Goal: Task Accomplishment & Management: Manage account settings

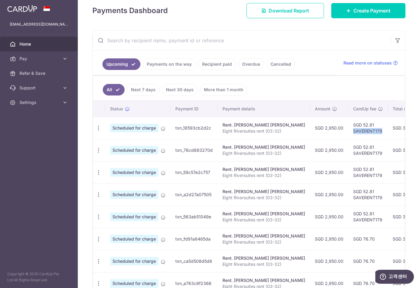
drag, startPoint x: 366, startPoint y: 132, endPoint x: 336, endPoint y: 132, distance: 29.8
click at [348, 132] on td "SGD 52.81 SAVERENT179" at bounding box center [368, 128] width 40 height 22
copy td "SAVERENT179"
click at [100, 127] on icon "button" at bounding box center [98, 128] width 6 height 6
click at [119, 158] on span "Cancel payment" at bounding box center [131, 159] width 41 height 7
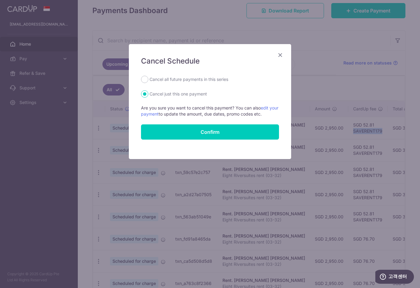
click at [281, 53] on icon "Close" at bounding box center [280, 55] width 7 height 8
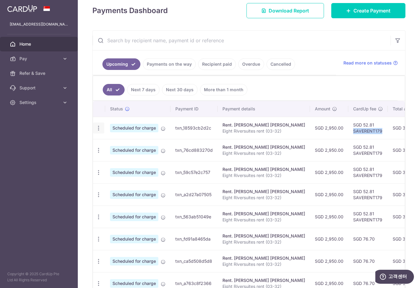
click at [97, 129] on icon "button" at bounding box center [98, 128] width 6 height 6
click at [135, 147] on span "Update payment" at bounding box center [130, 144] width 41 height 7
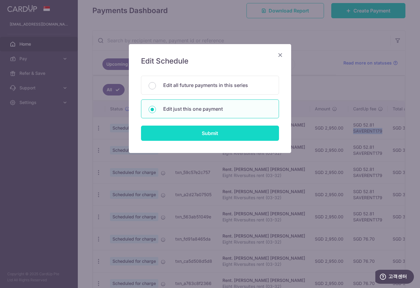
click at [193, 128] on input "Submit" at bounding box center [210, 133] width 138 height 15
radio input "true"
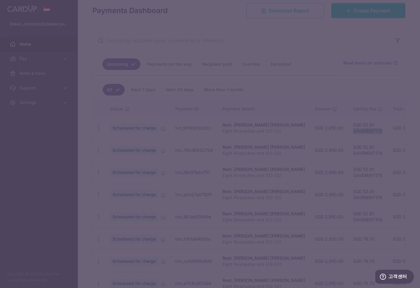
type input "2,950.00"
type input "[DATE]"
type input "Eight Riversuites rent (03-32)"
type input "SAVERENT179"
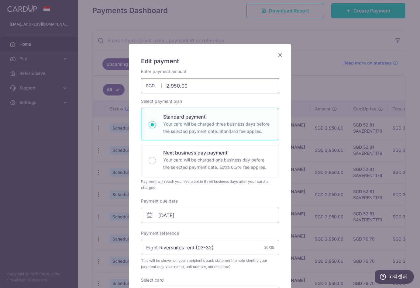
click at [191, 85] on input "2,950.00" at bounding box center [210, 85] width 138 height 15
type input "2,469.00"
click at [231, 147] on div "Next business day payment Your card will be charged one business day before the…" at bounding box center [210, 160] width 138 height 32
radio input "false"
radio input "true"
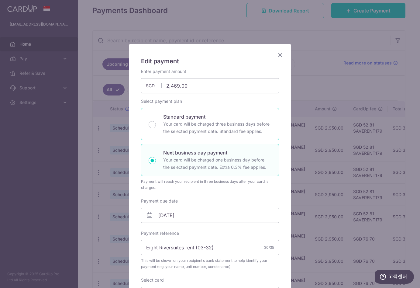
click at [232, 129] on p "Your card will be charged three business days before the selected payment date.…" at bounding box center [217, 127] width 108 height 15
click at [156, 128] on input "Standard payment Your card will be charged three business days before the selec…" at bounding box center [152, 124] width 7 height 7
radio input "true"
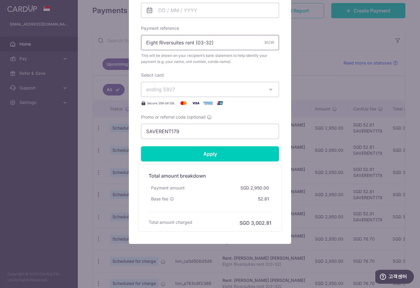
scroll to position [180, 0]
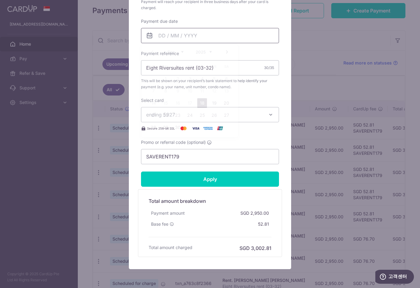
click at [168, 33] on input "Payment due date" at bounding box center [210, 35] width 138 height 15
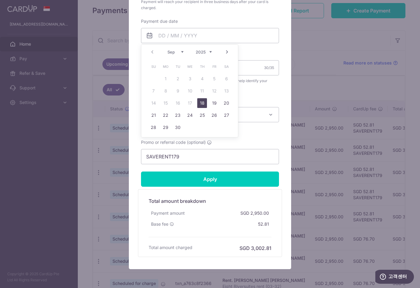
click at [228, 51] on link "Next" at bounding box center [226, 51] width 7 height 7
click at [214, 79] on link "3" at bounding box center [214, 79] width 10 height 10
type input "[DATE]"
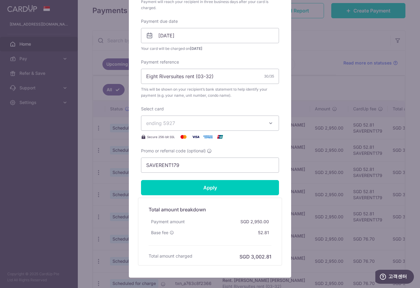
click at [202, 128] on button "ending 5927" at bounding box center [210, 123] width 138 height 15
click at [189, 156] on link "**** 5927" at bounding box center [209, 151] width 137 height 15
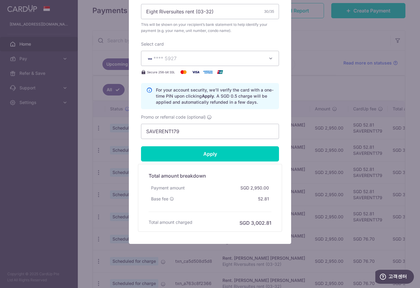
scroll to position [244, 0]
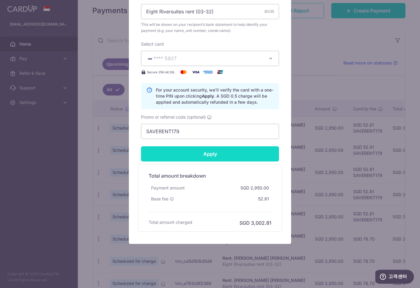
click at [213, 155] on input "Apply" at bounding box center [210, 153] width 138 height 15
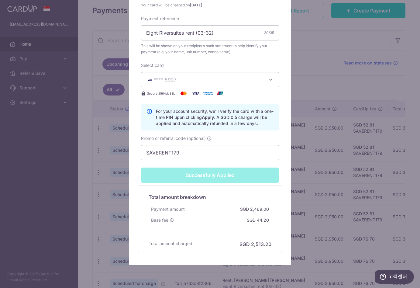
type input "Successfully Applied"
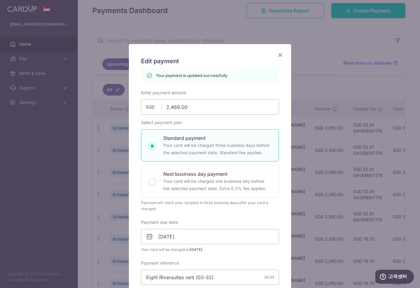
scroll to position [0, 0]
click at [282, 52] on icon "Close" at bounding box center [280, 55] width 7 height 8
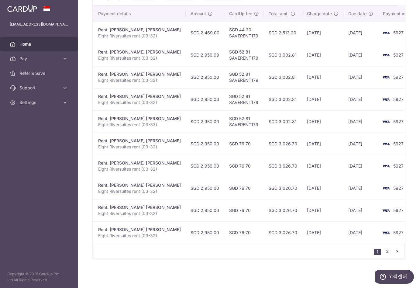
scroll to position [0, 124]
click at [386, 253] on link "2" at bounding box center [387, 251] width 7 height 7
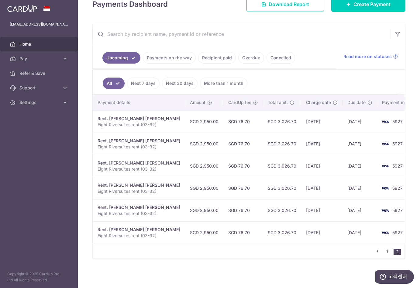
scroll to position [0, 124]
click at [390, 251] on link "1" at bounding box center [387, 251] width 7 height 7
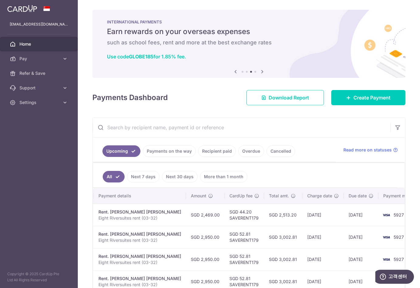
scroll to position [0, 0]
